Goal: Task Accomplishment & Management: Manage account settings

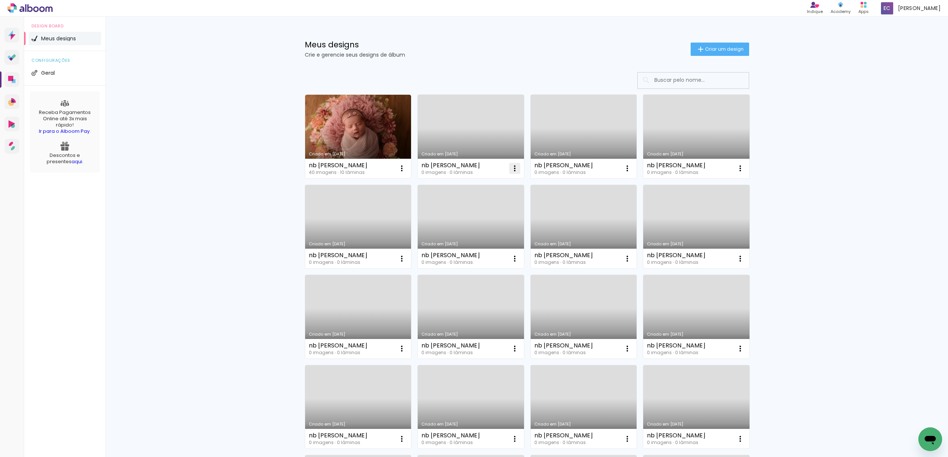
click at [512, 172] on iron-icon at bounding box center [514, 168] width 9 height 9
click at [474, 223] on paper-item "Excluir" at bounding box center [482, 217] width 73 height 15
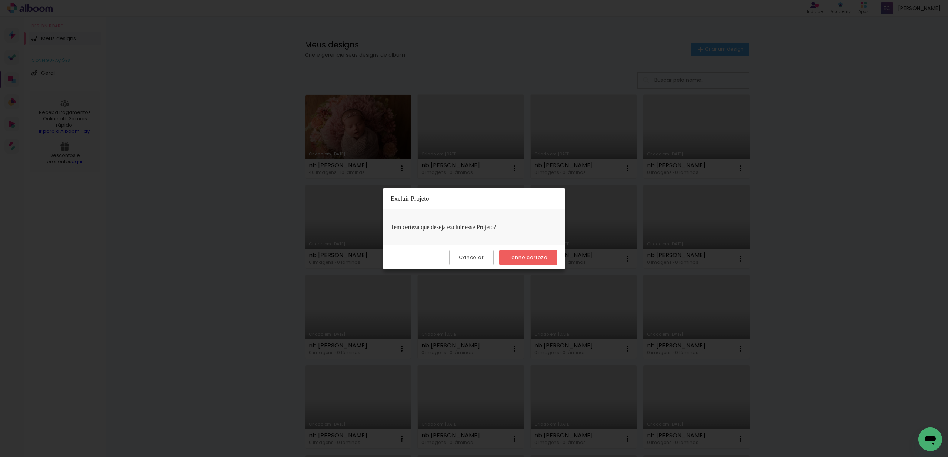
click at [0, 0] on slot "Tenho certeza" at bounding box center [0, 0] width 0 height 0
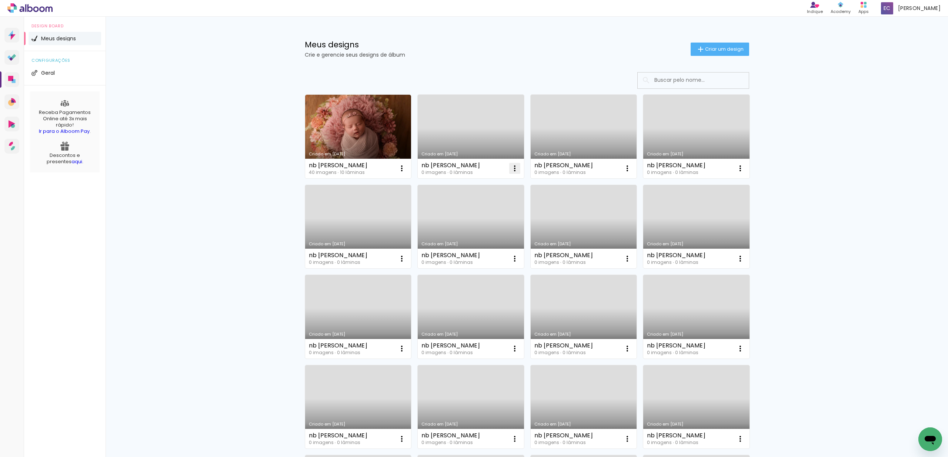
click at [513, 169] on iron-icon at bounding box center [514, 168] width 9 height 9
click at [498, 218] on paper-item "Excluir" at bounding box center [482, 217] width 73 height 15
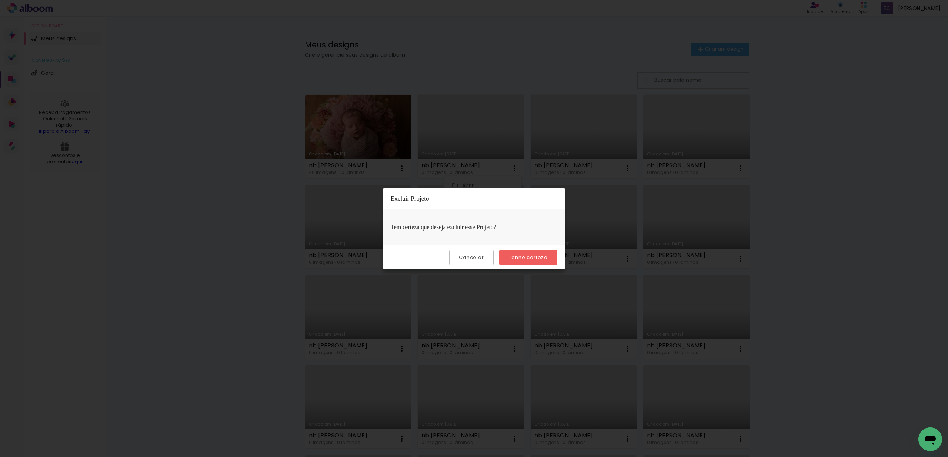
click at [535, 261] on paper-button "Tenho certeza" at bounding box center [528, 257] width 58 height 15
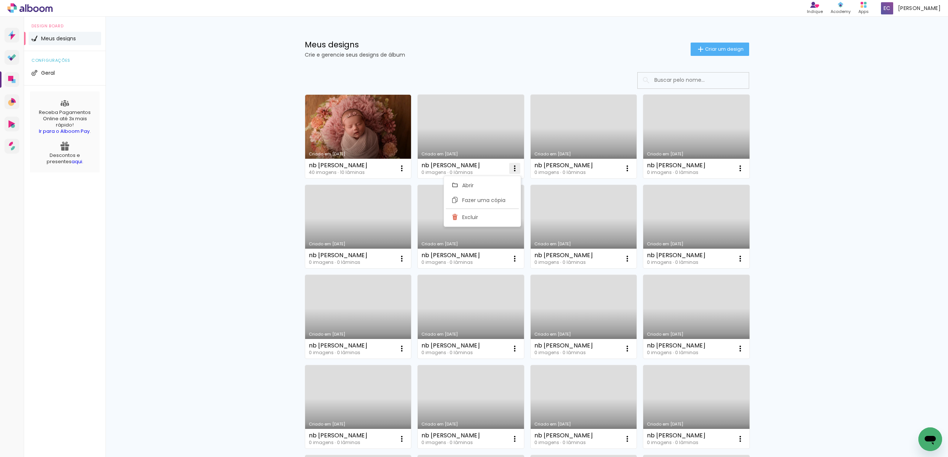
click at [515, 168] on iron-icon at bounding box center [514, 168] width 9 height 9
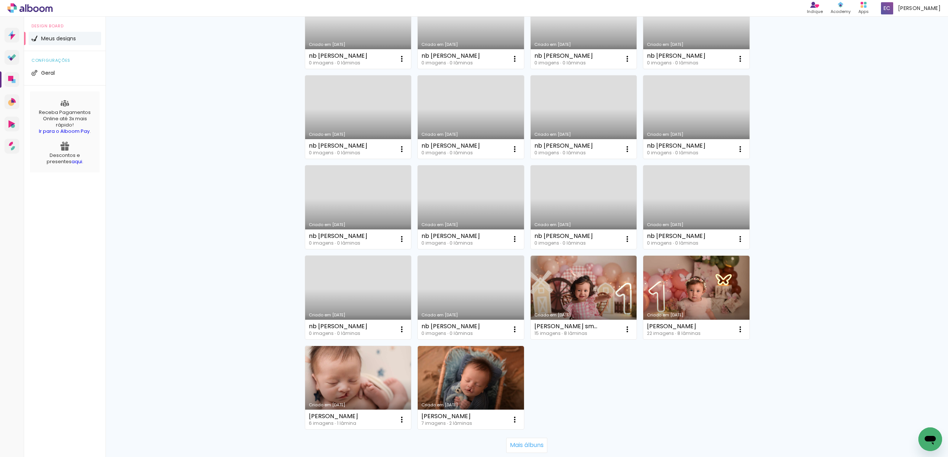
scroll to position [347, 0]
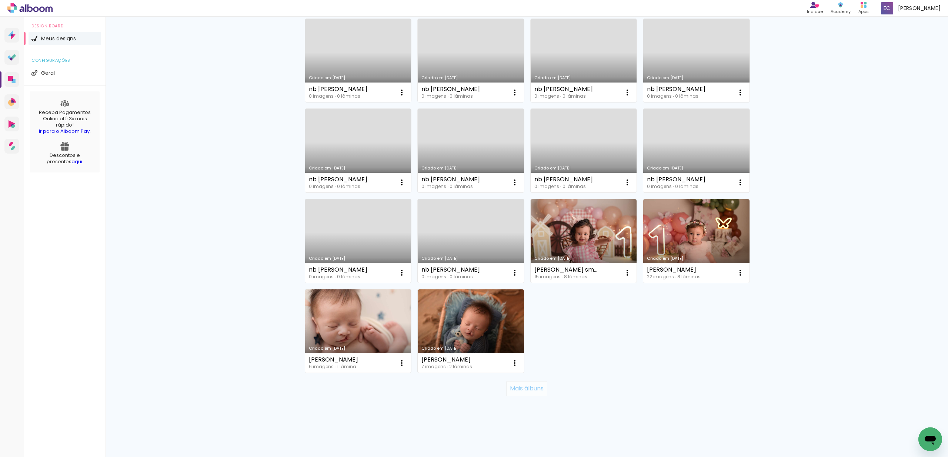
click at [0, 0] on slot "Mais álbuns" at bounding box center [0, 0] width 0 height 0
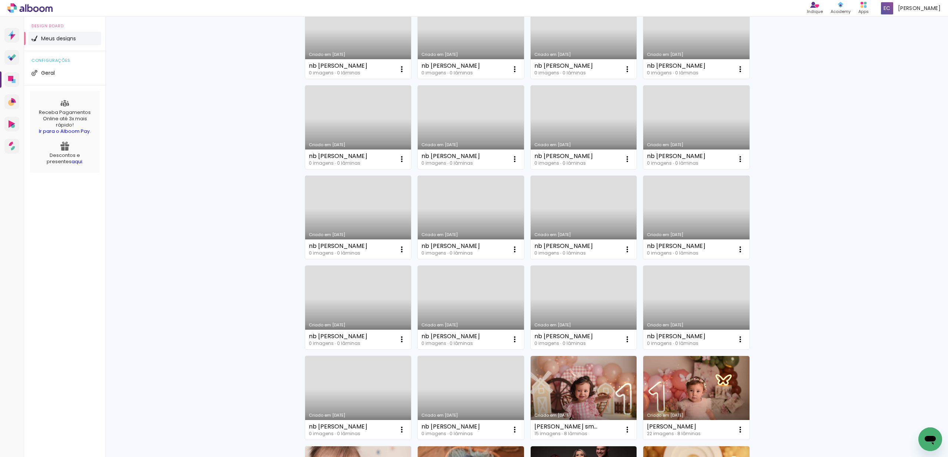
scroll to position [0, 0]
